Goal: Task Accomplishment & Management: Use online tool/utility

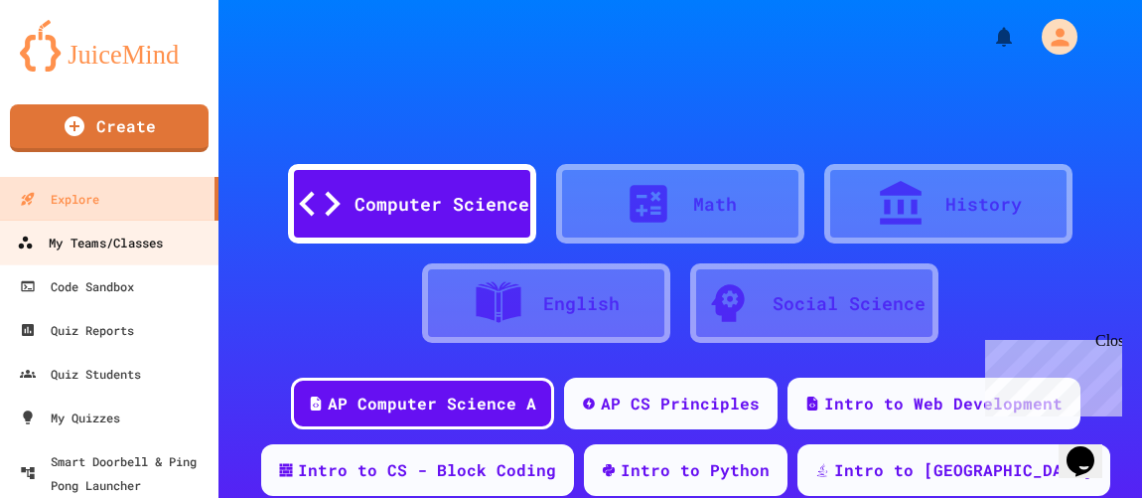
click at [88, 245] on div "My Teams/Classes" at bounding box center [90, 242] width 146 height 25
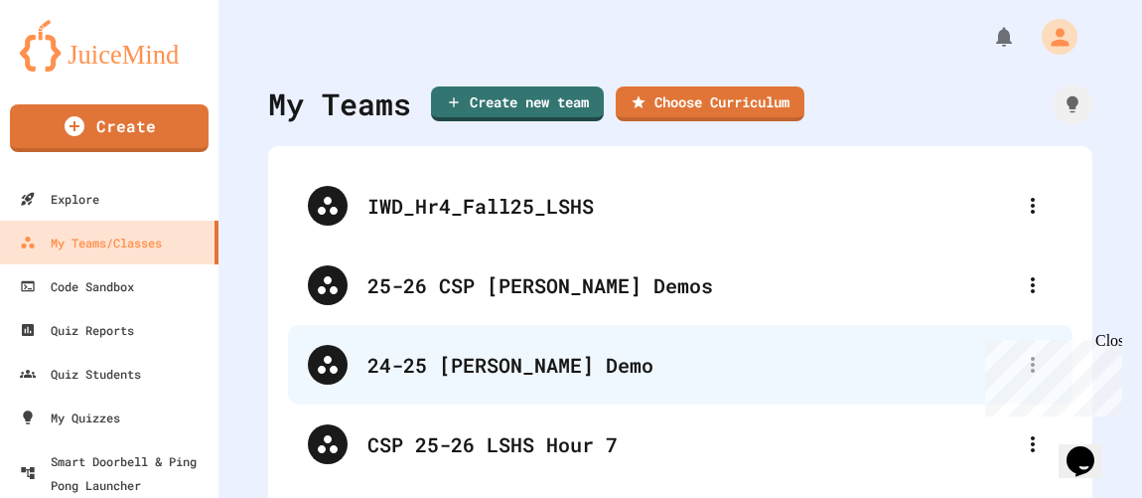
click at [408, 357] on div "24-25 [PERSON_NAME] Demo" at bounding box center [689, 365] width 645 height 30
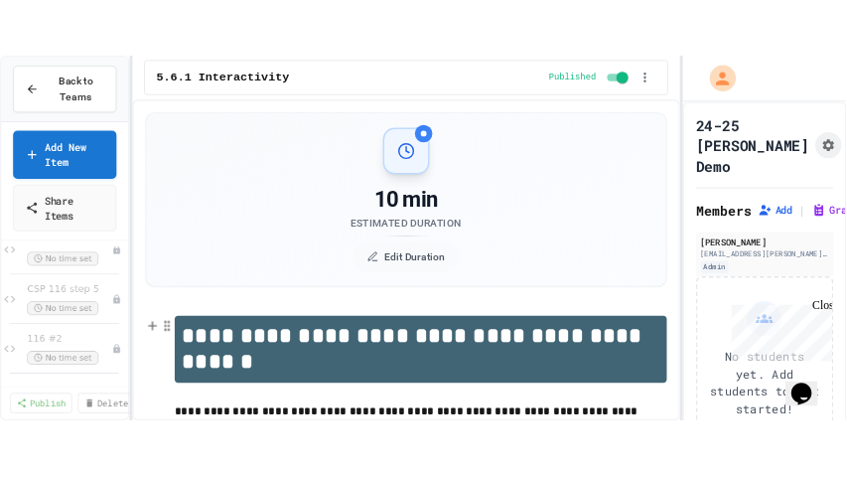
scroll to position [5016, 0]
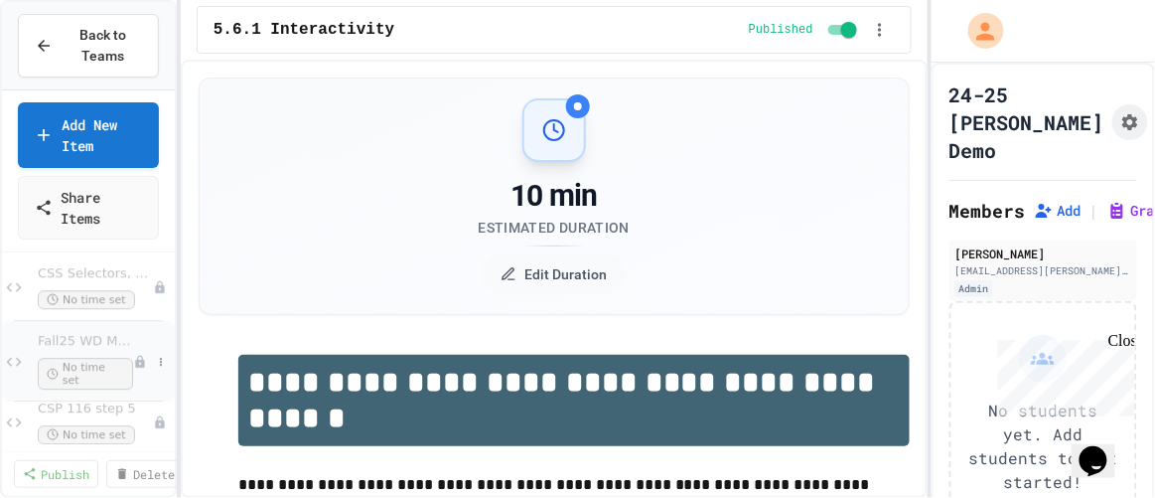
click at [85, 343] on span "Fall25 WD MFW" at bounding box center [85, 341] width 95 height 17
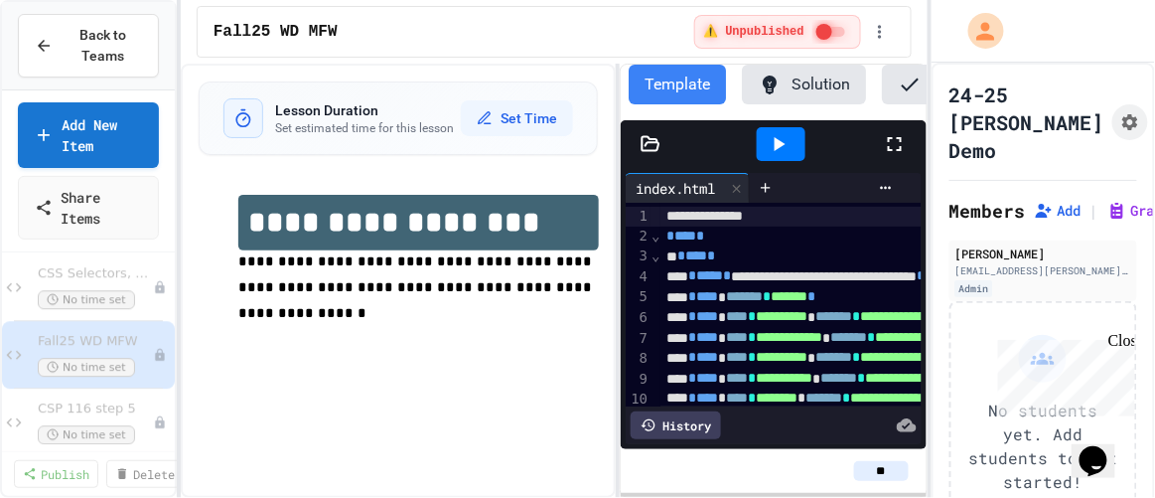
click at [906, 155] on icon at bounding box center [895, 144] width 24 height 24
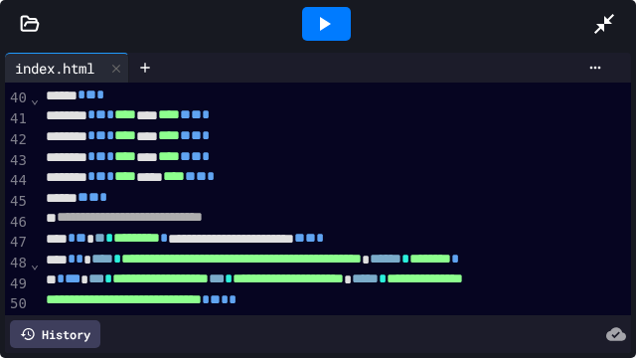
scroll to position [745, 0]
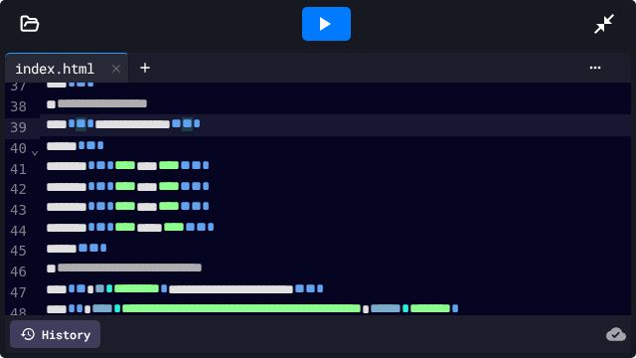
click at [94, 128] on span "*" at bounding box center [90, 124] width 8 height 14
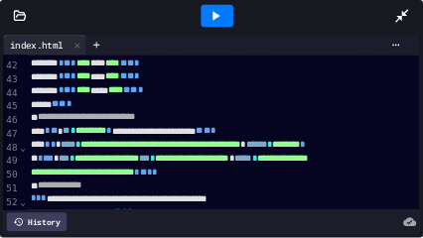
scroll to position [886, 0]
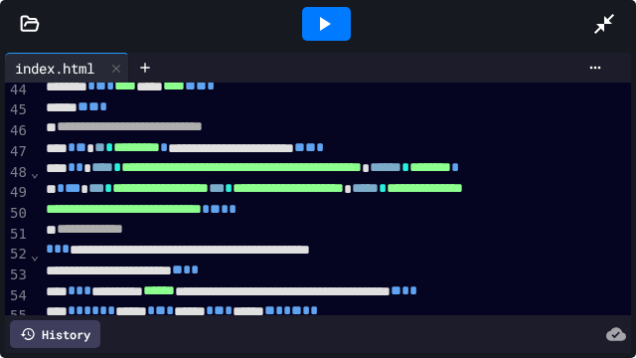
click at [83, 174] on span "*" at bounding box center [79, 167] width 8 height 14
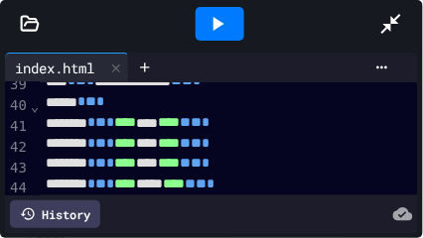
scroll to position [758, 0]
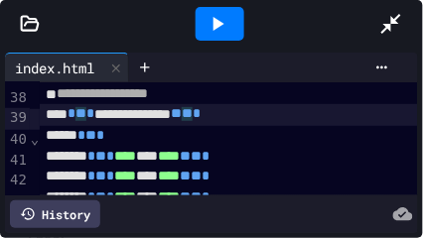
click at [86, 119] on span "**" at bounding box center [80, 114] width 11 height 14
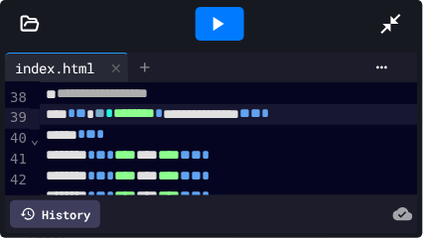
click at [152, 66] on icon at bounding box center [145, 68] width 16 height 16
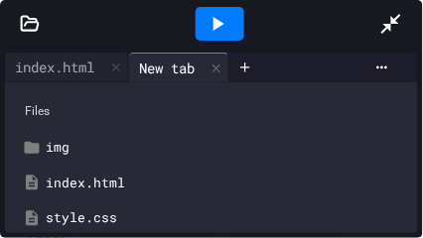
click at [102, 219] on div "style.css" at bounding box center [226, 219] width 360 height 20
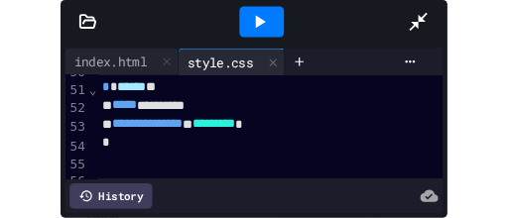
scroll to position [1077, 0]
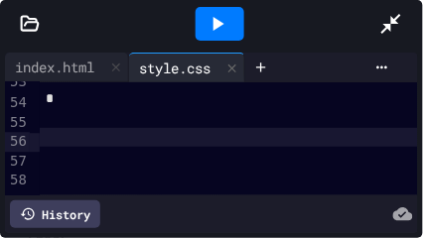
click at [41, 134] on div at bounding box center [229, 138] width 378 height 20
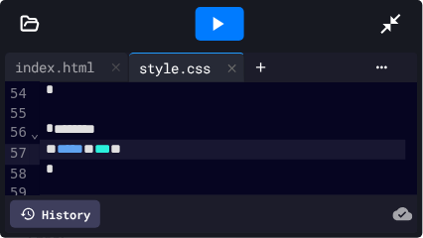
click at [215, 26] on icon at bounding box center [219, 24] width 11 height 14
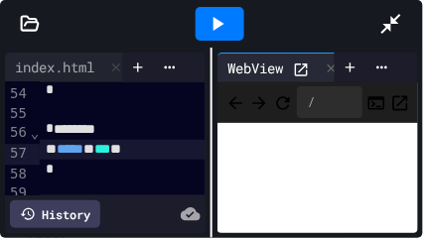
click at [309, 63] on icon at bounding box center [301, 70] width 17 height 17
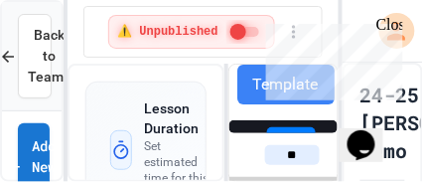
click at [388, 25] on div "Close" at bounding box center [387, 27] width 25 height 25
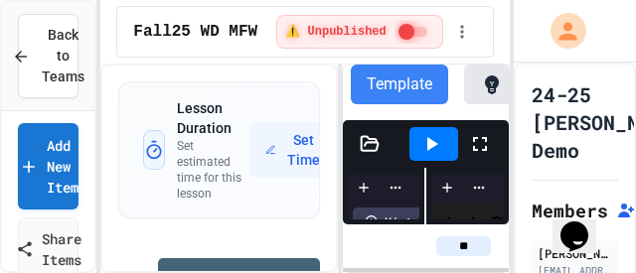
click at [485, 149] on icon at bounding box center [480, 144] width 14 height 14
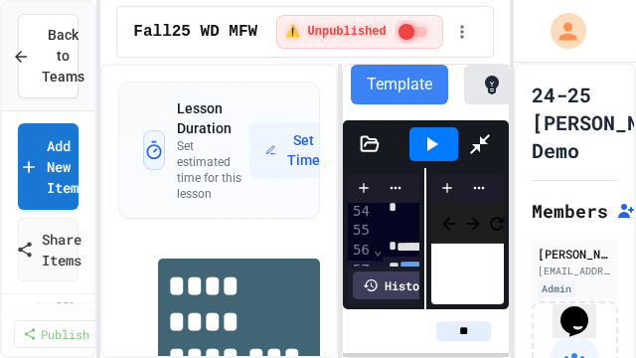
scroll to position [1009, 0]
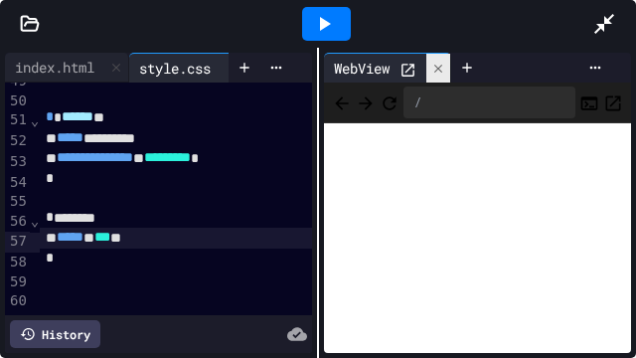
click at [441, 68] on icon at bounding box center [438, 69] width 14 height 14
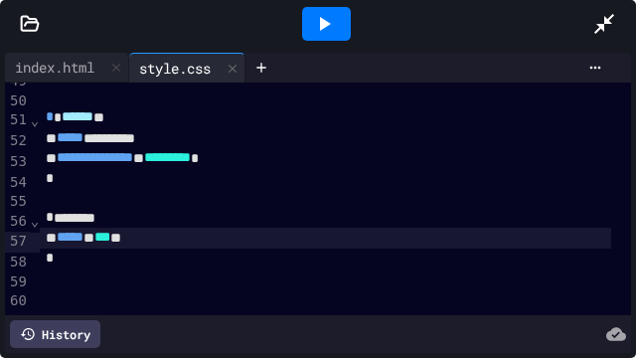
scroll to position [1001, 0]
click at [67, 65] on div "index.html" at bounding box center [54, 67] width 99 height 21
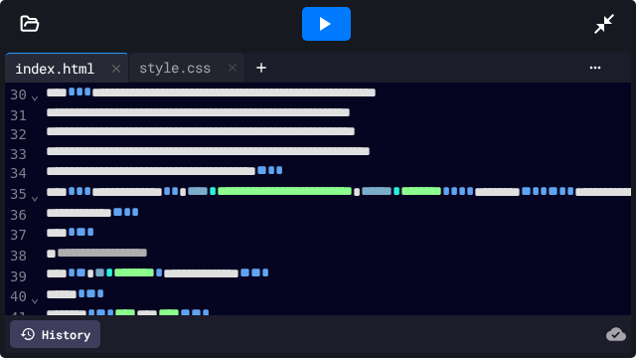
scroll to position [546, 0]
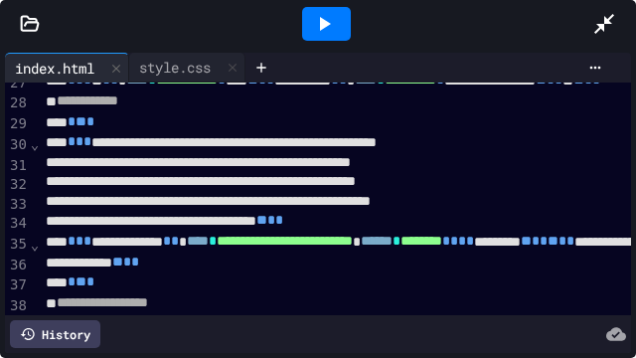
click at [90, 145] on span "*" at bounding box center [87, 141] width 8 height 14
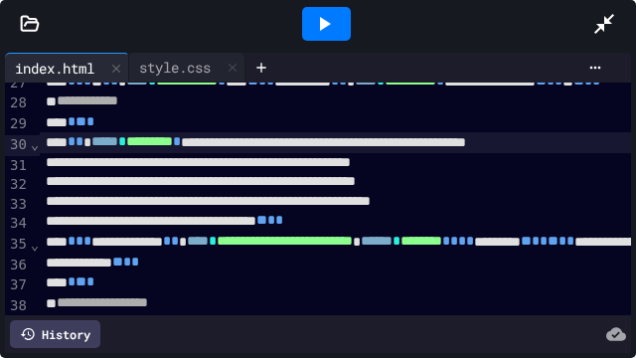
click at [91, 247] on span "*" at bounding box center [87, 240] width 8 height 14
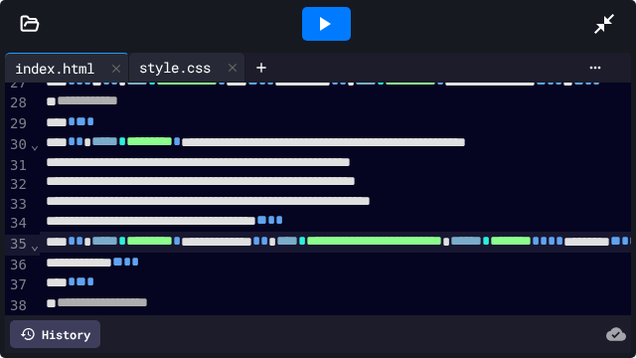
click at [180, 68] on div "style.css" at bounding box center [174, 67] width 91 height 21
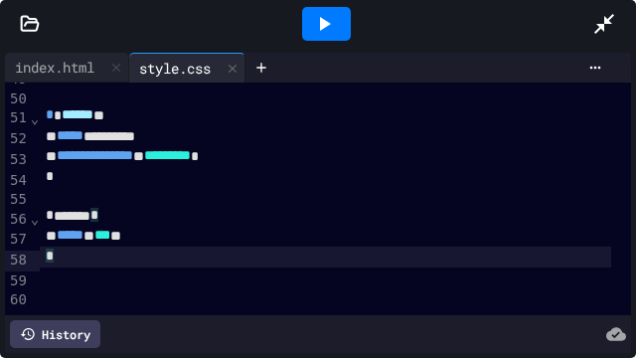
scroll to position [1002, 0]
click at [63, 246] on div "*" at bounding box center [325, 256] width 570 height 21
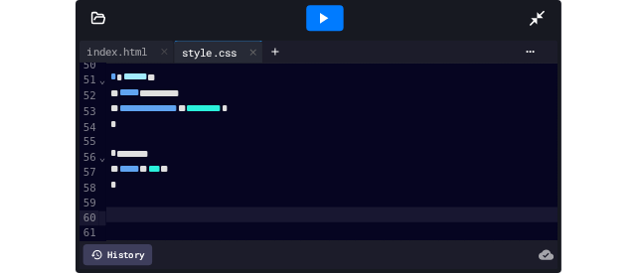
scroll to position [1040, 0]
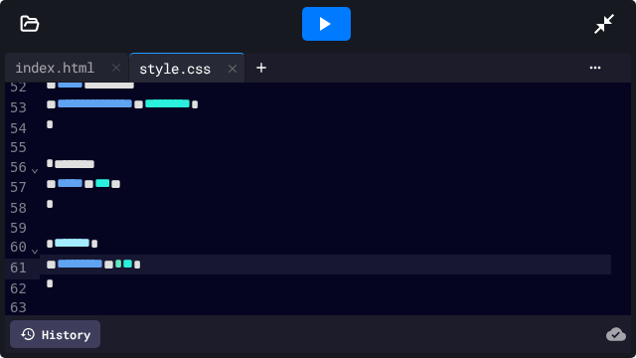
click at [603, 18] on icon at bounding box center [604, 24] width 24 height 24
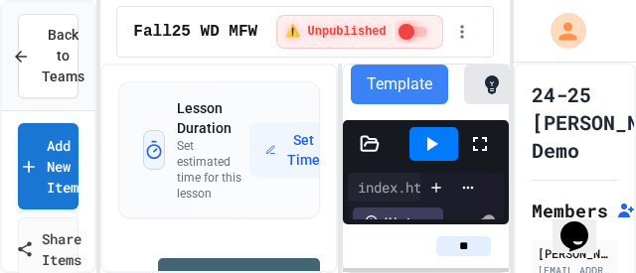
click at [480, 151] on icon at bounding box center [480, 144] width 24 height 24
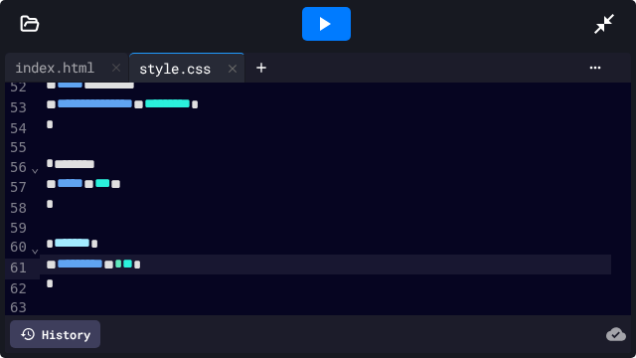
click at [601, 22] on icon at bounding box center [604, 24] width 24 height 24
